Goal: Use online tool/utility: Utilize a website feature to perform a specific function

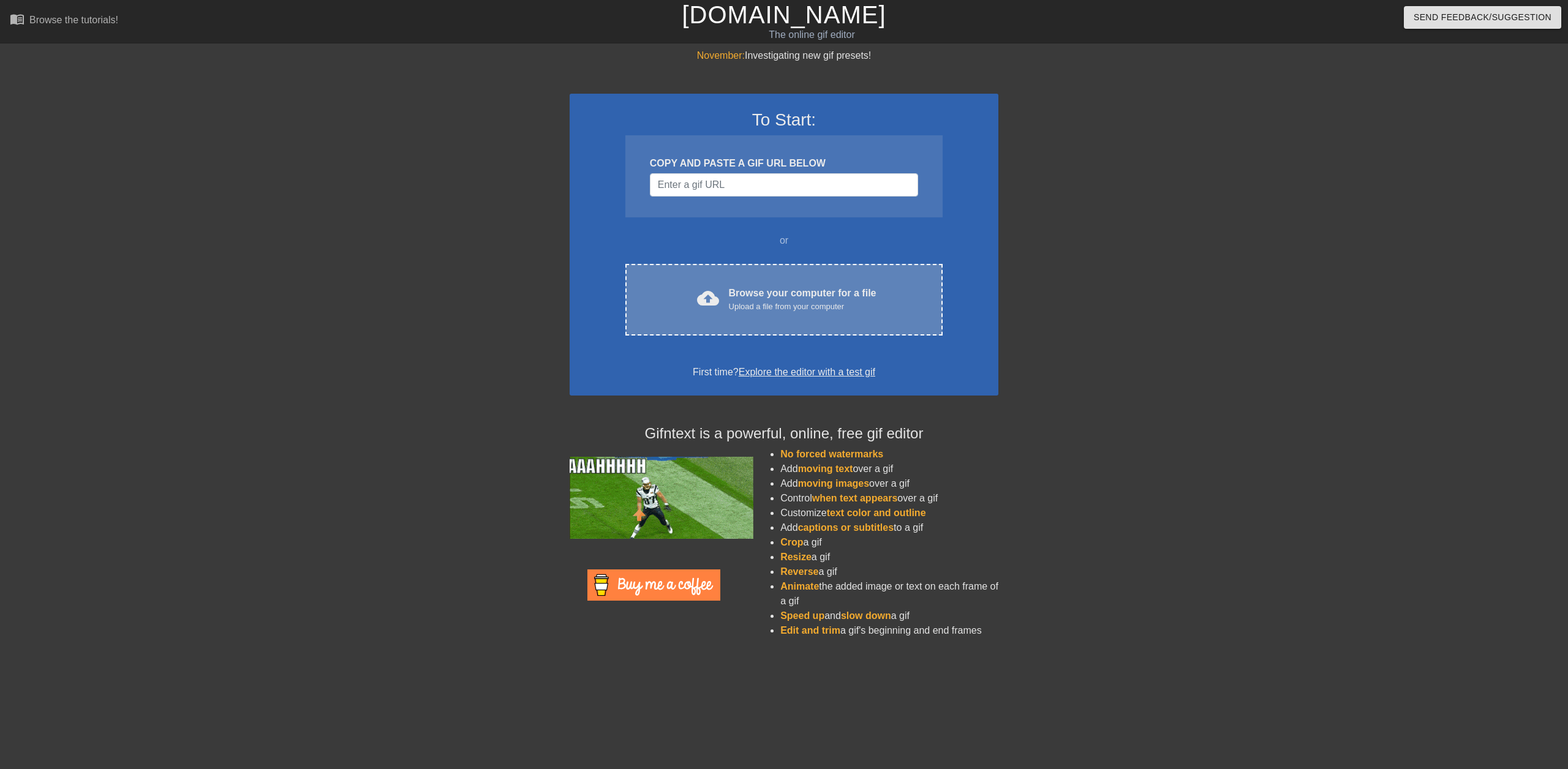
click at [768, 309] on div "Upload a file from your computer" at bounding box center [802, 306] width 147 height 12
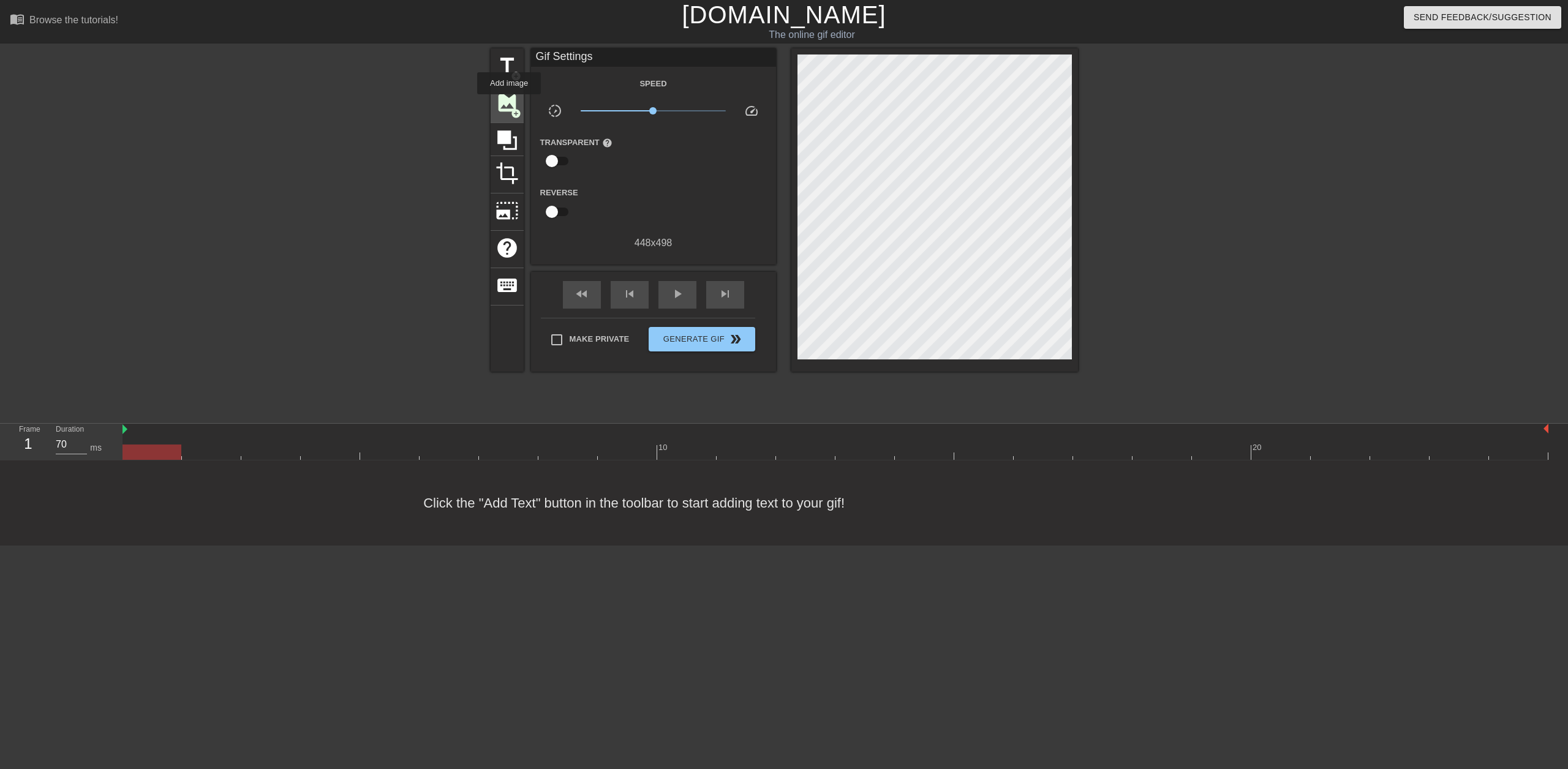
click at [509, 103] on span "image" at bounding box center [507, 102] width 23 height 23
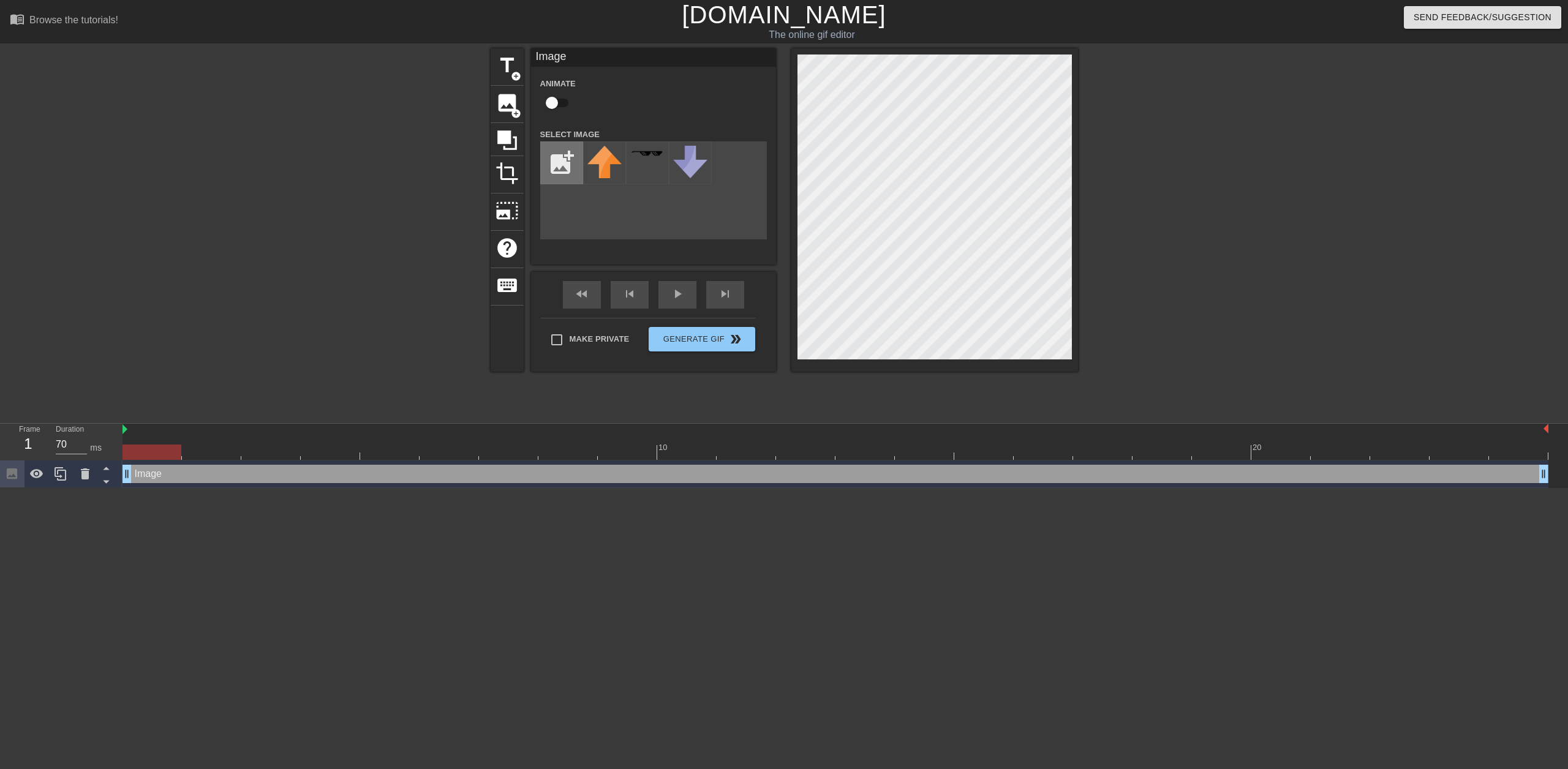
click at [556, 171] on input "file" at bounding box center [561, 162] width 41 height 41
type input "C:\fakepath\iiiiiilhkhl.png"
click at [603, 164] on img at bounding box center [604, 165] width 34 height 40
click at [559, 100] on input "checkbox" at bounding box center [552, 102] width 70 height 23
click at [562, 101] on input "checkbox" at bounding box center [564, 102] width 70 height 23
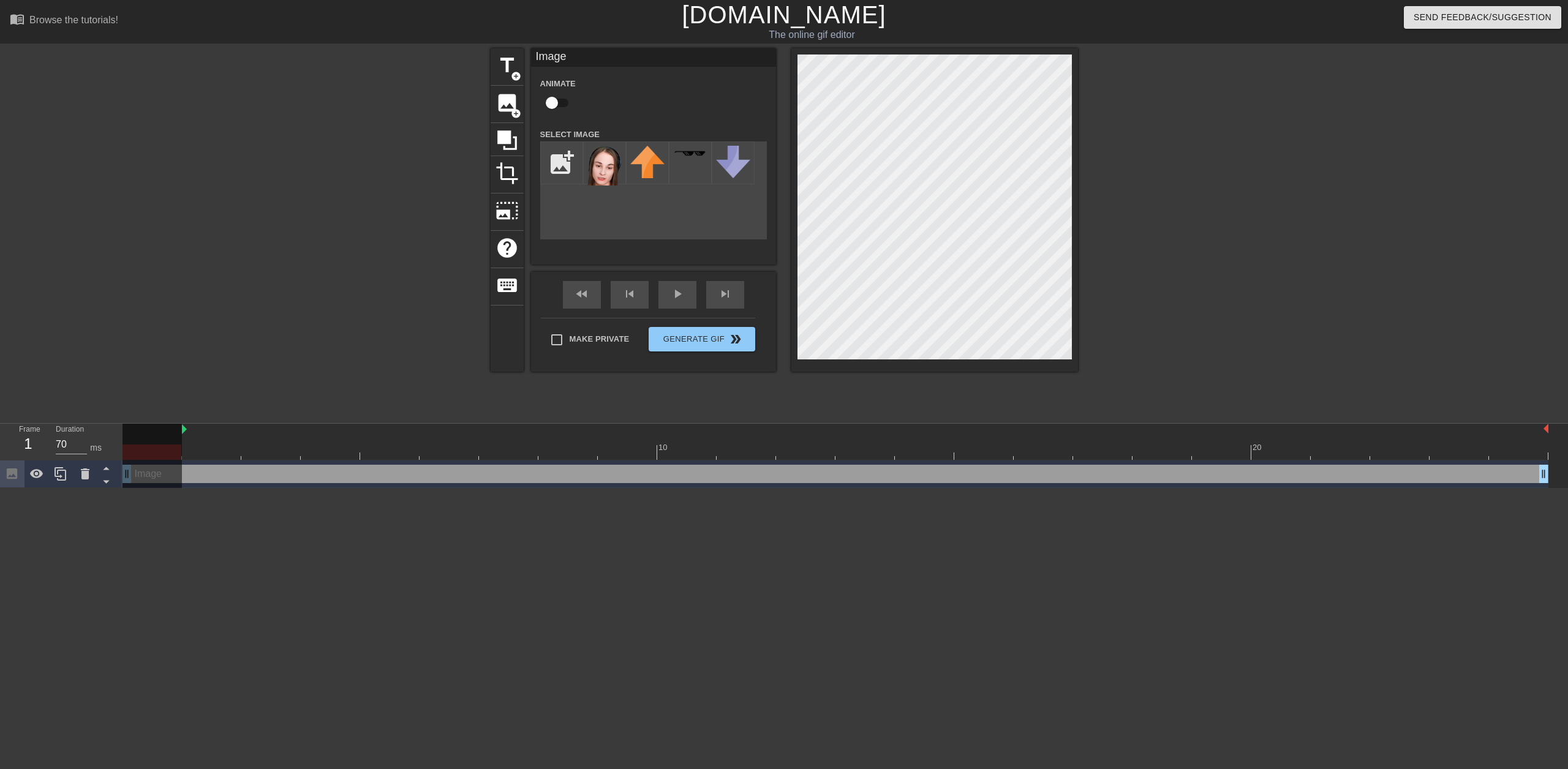
drag, startPoint x: 123, startPoint y: 430, endPoint x: 157, endPoint y: 431, distance: 34.0
click at [157, 431] on div "10 20" at bounding box center [836, 441] width 1426 height 36
drag, startPoint x: 183, startPoint y: 432, endPoint x: 102, endPoint y: 437, distance: 81.2
click at [102, 437] on div "Frame 1 Duration 70 ms 10 20 Image drag_handle drag_handle" at bounding box center [784, 456] width 1568 height 64
click at [513, 250] on span "help" at bounding box center [507, 248] width 23 height 23
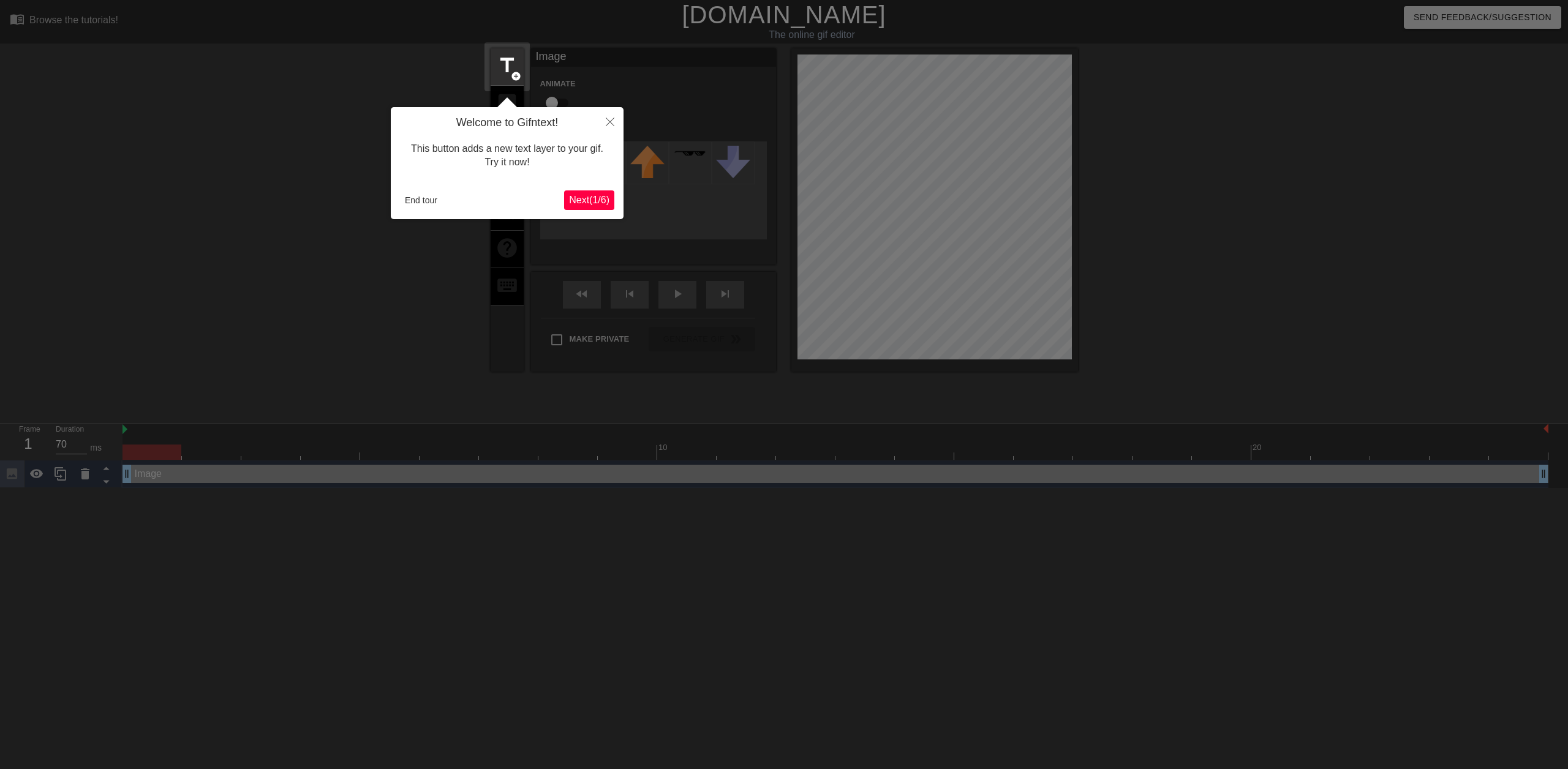
click at [603, 188] on div "Welcome to Gifntext! This button adds a new text layer to your gif. Try it now!…" at bounding box center [507, 163] width 233 height 112
click at [601, 199] on span "Next ( 1 / 6 )" at bounding box center [590, 199] width 41 height 10
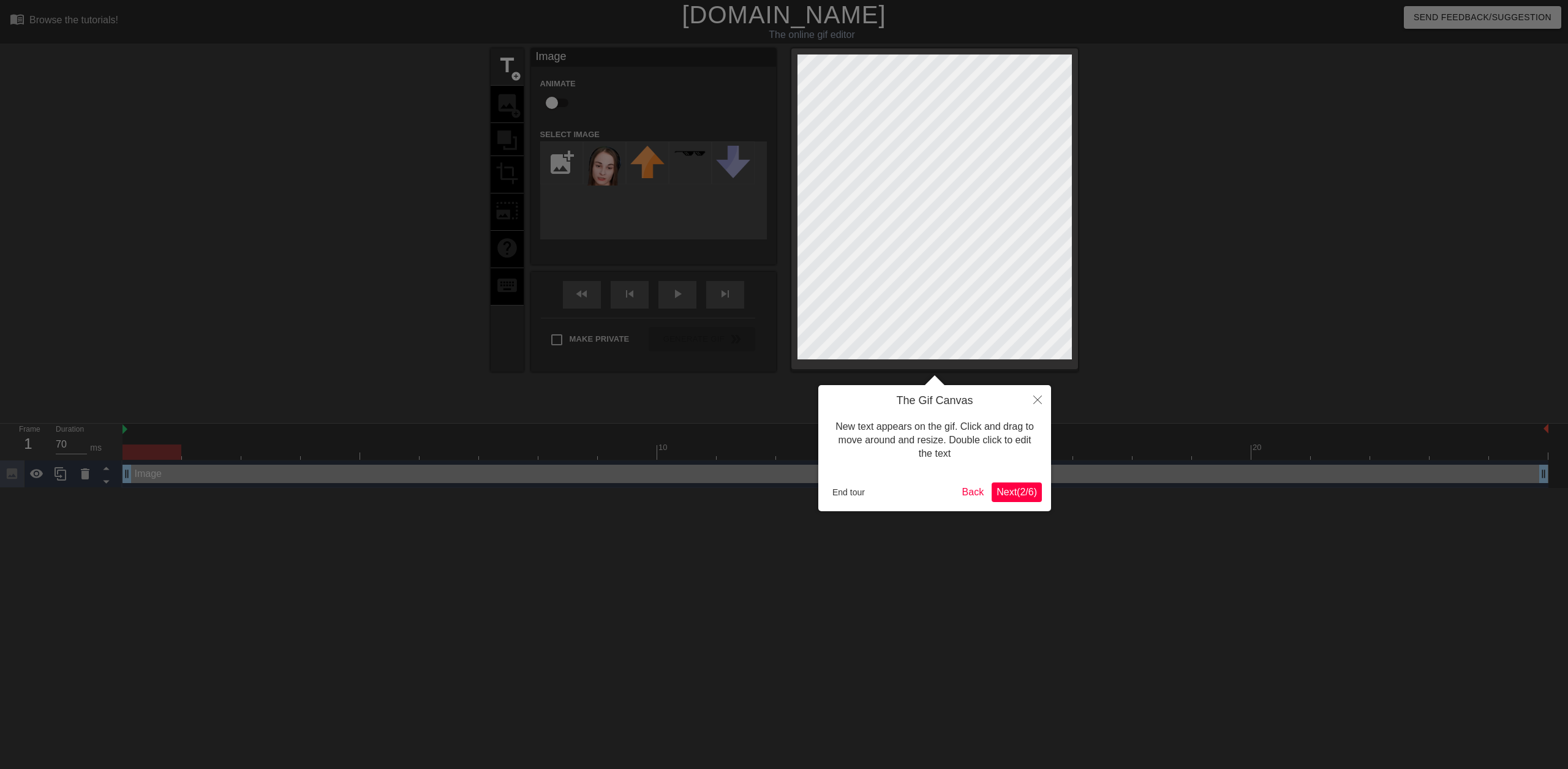
click at [601, 199] on div at bounding box center [784, 384] width 1568 height 769
click at [1010, 492] on span "Next ( 2 / 6 )" at bounding box center [1017, 492] width 41 height 10
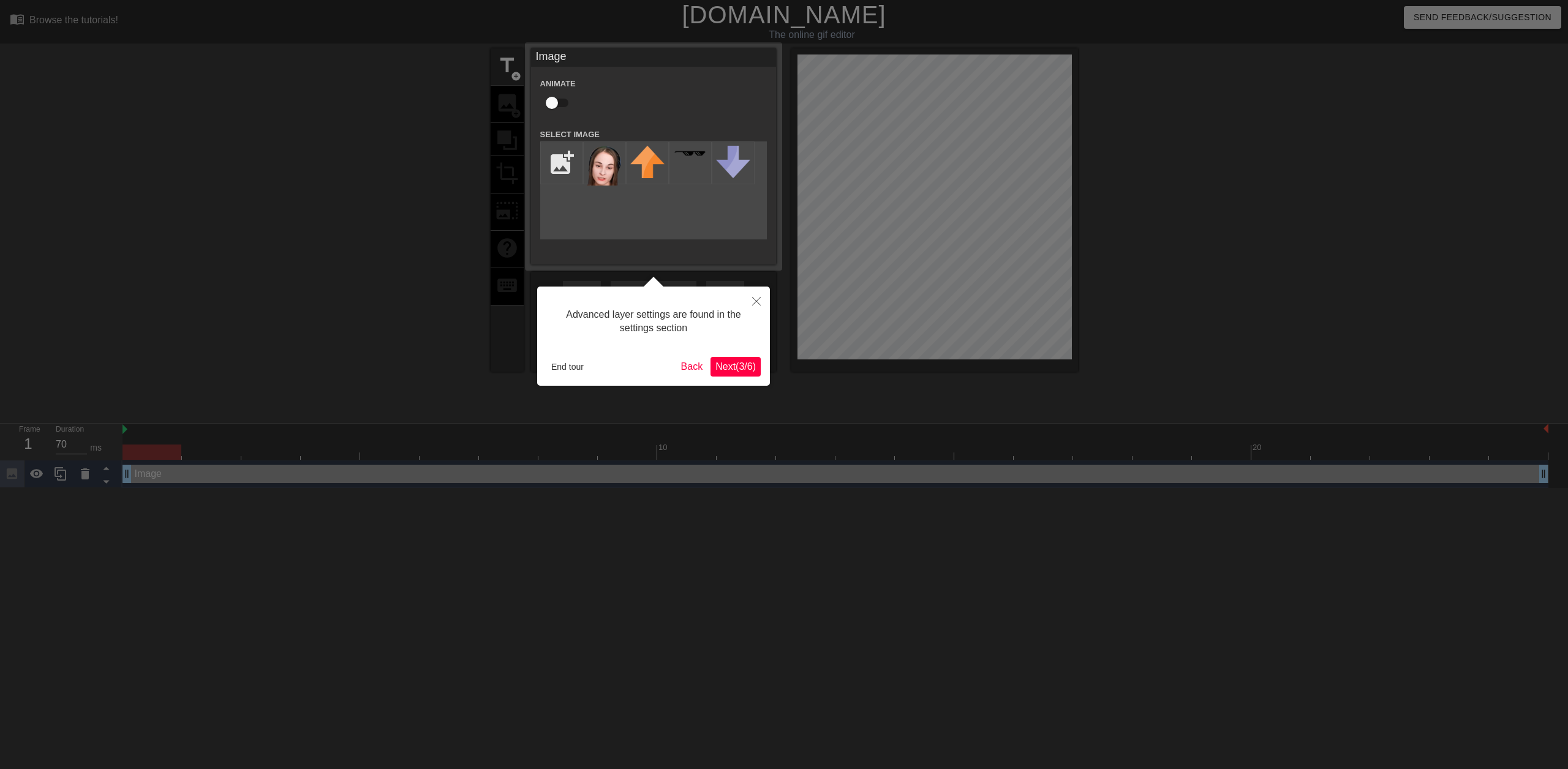
click at [735, 365] on span "Next ( 3 / 6 )" at bounding box center [735, 366] width 41 height 10
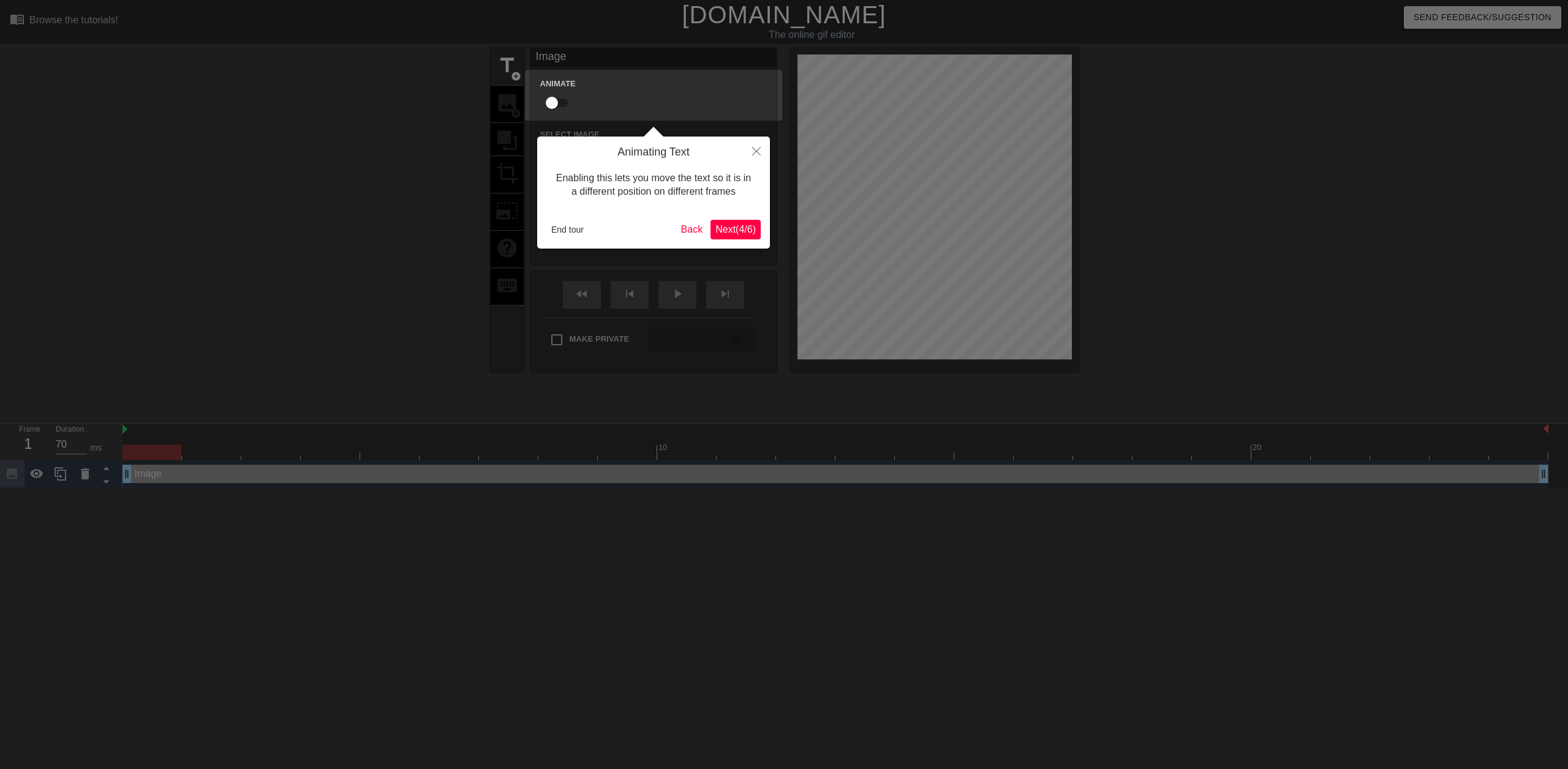
click at [731, 222] on button "Next ( 4 / 6 )" at bounding box center [735, 229] width 51 height 19
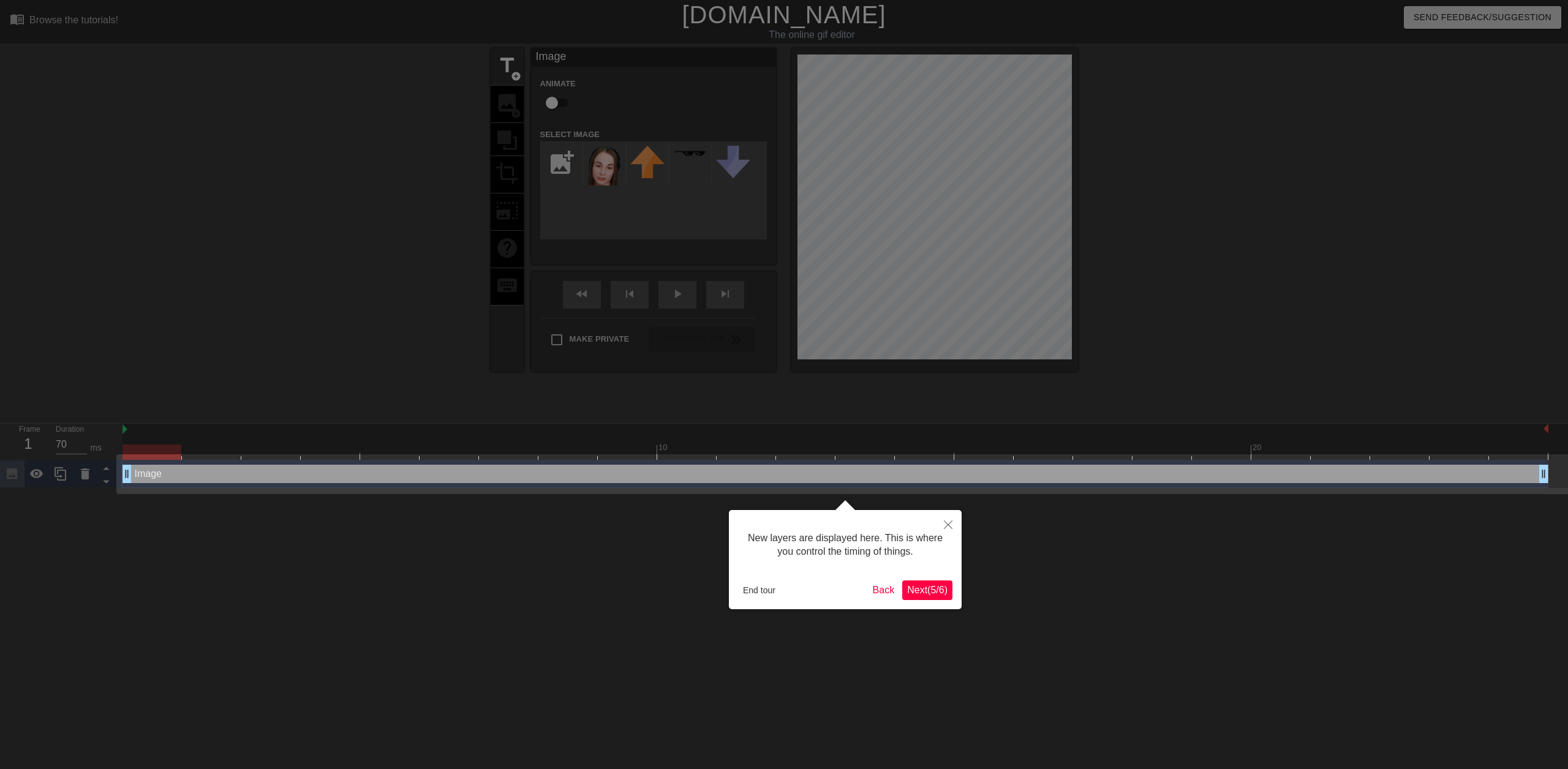
click at [936, 588] on span "Next ( 5 / 6 )" at bounding box center [928, 589] width 41 height 10
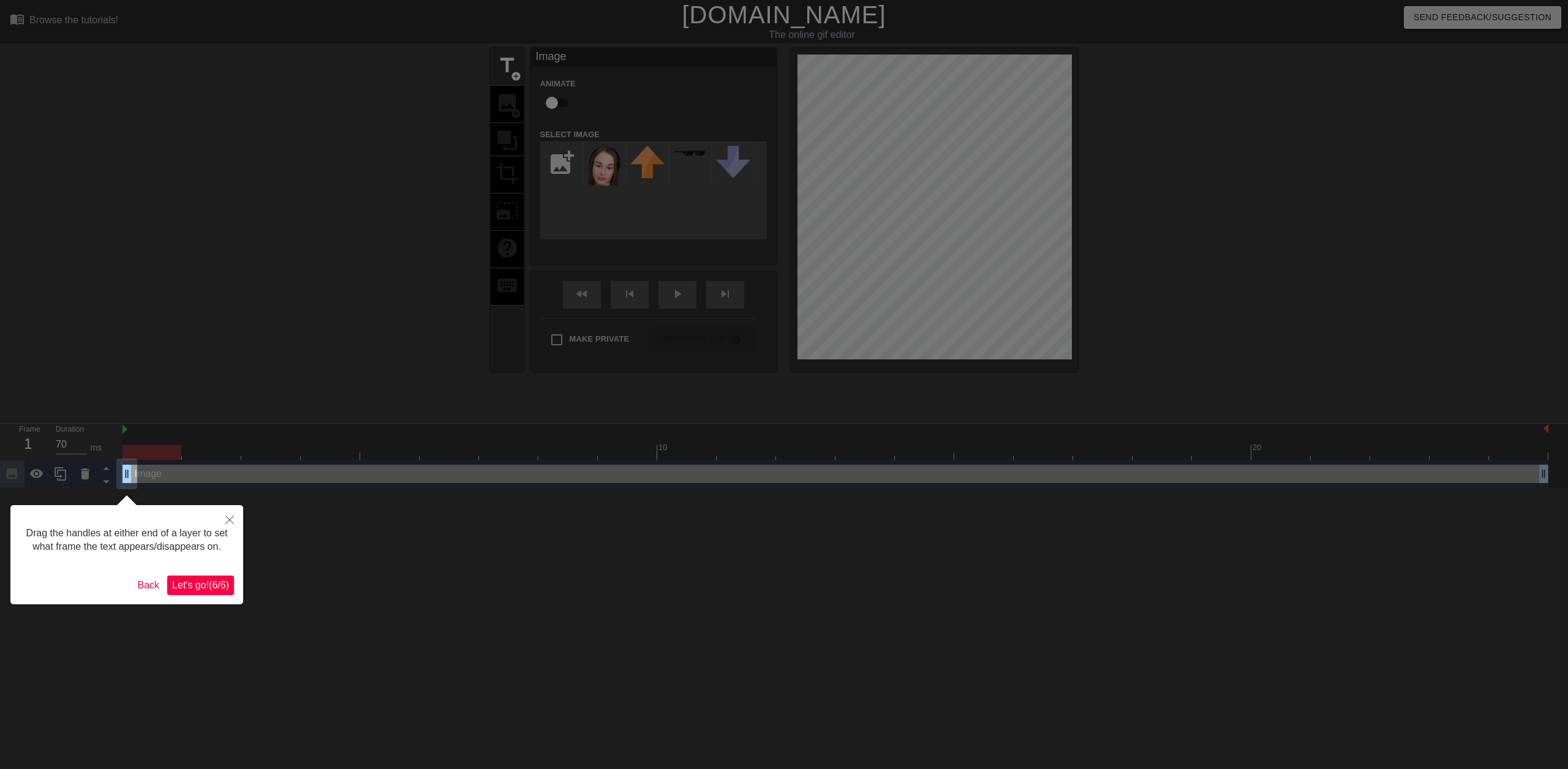
click at [204, 586] on span "Let's go! ( 6 / 6 )" at bounding box center [201, 585] width 57 height 10
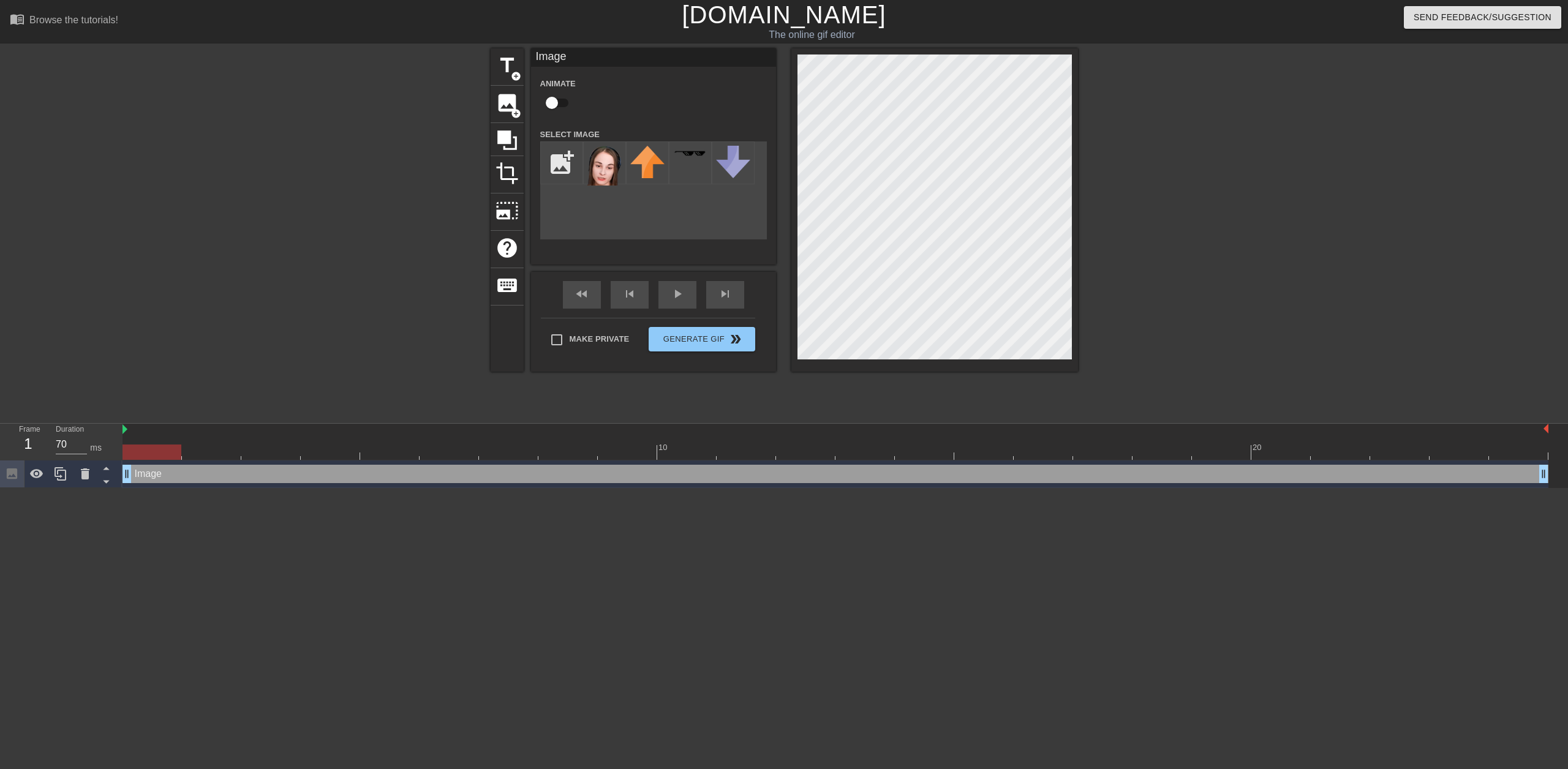
click at [557, 105] on input "checkbox" at bounding box center [552, 102] width 70 height 23
checkbox input "true"
click at [692, 347] on button "Generate Gif double_arrow" at bounding box center [701, 339] width 106 height 25
